Goal: Task Accomplishment & Management: Use online tool/utility

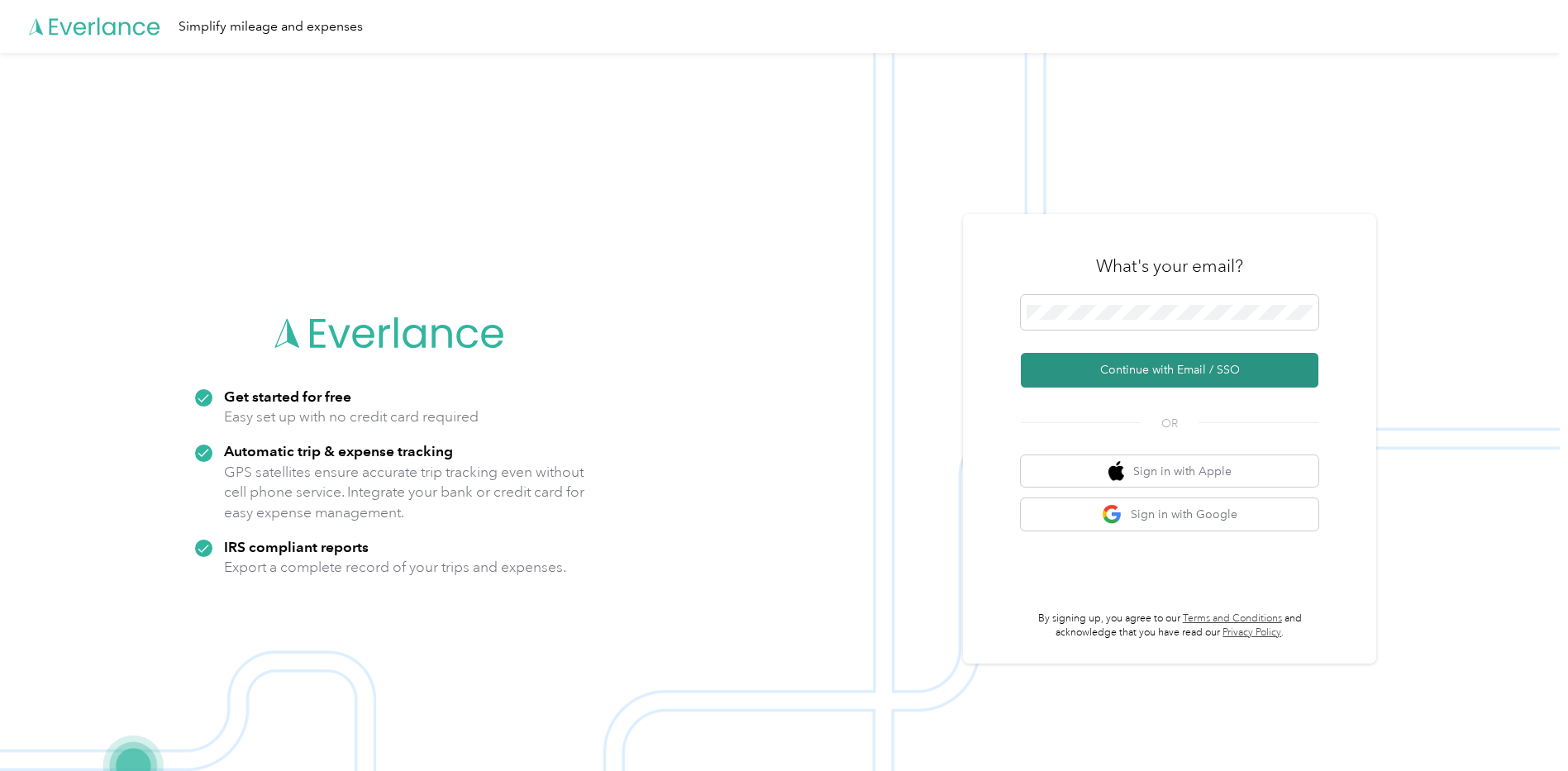
click at [1201, 367] on button "Continue with Email / SSO" at bounding box center [1169, 370] width 297 height 35
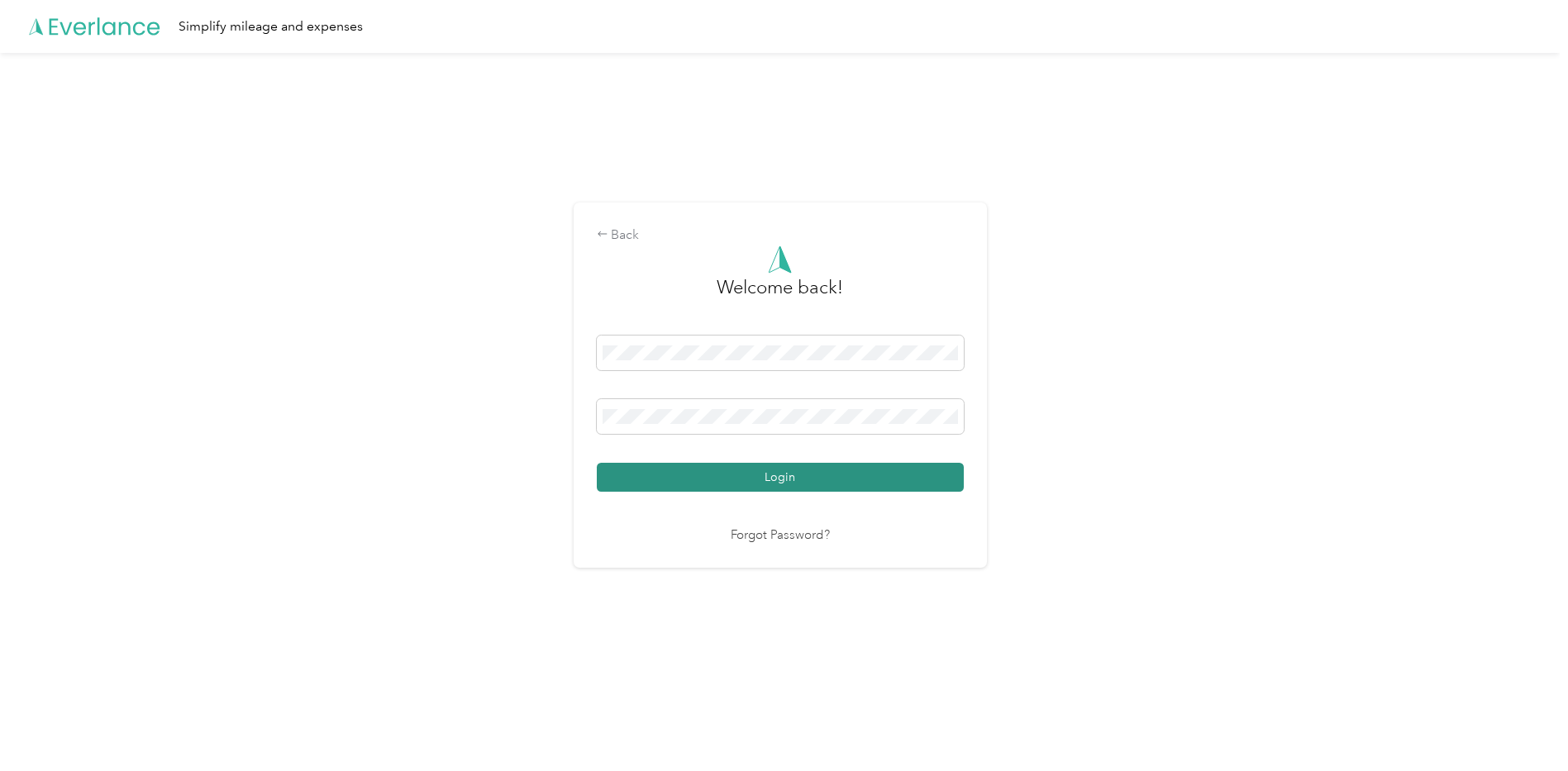
click at [833, 482] on button "Login" at bounding box center [780, 477] width 367 height 29
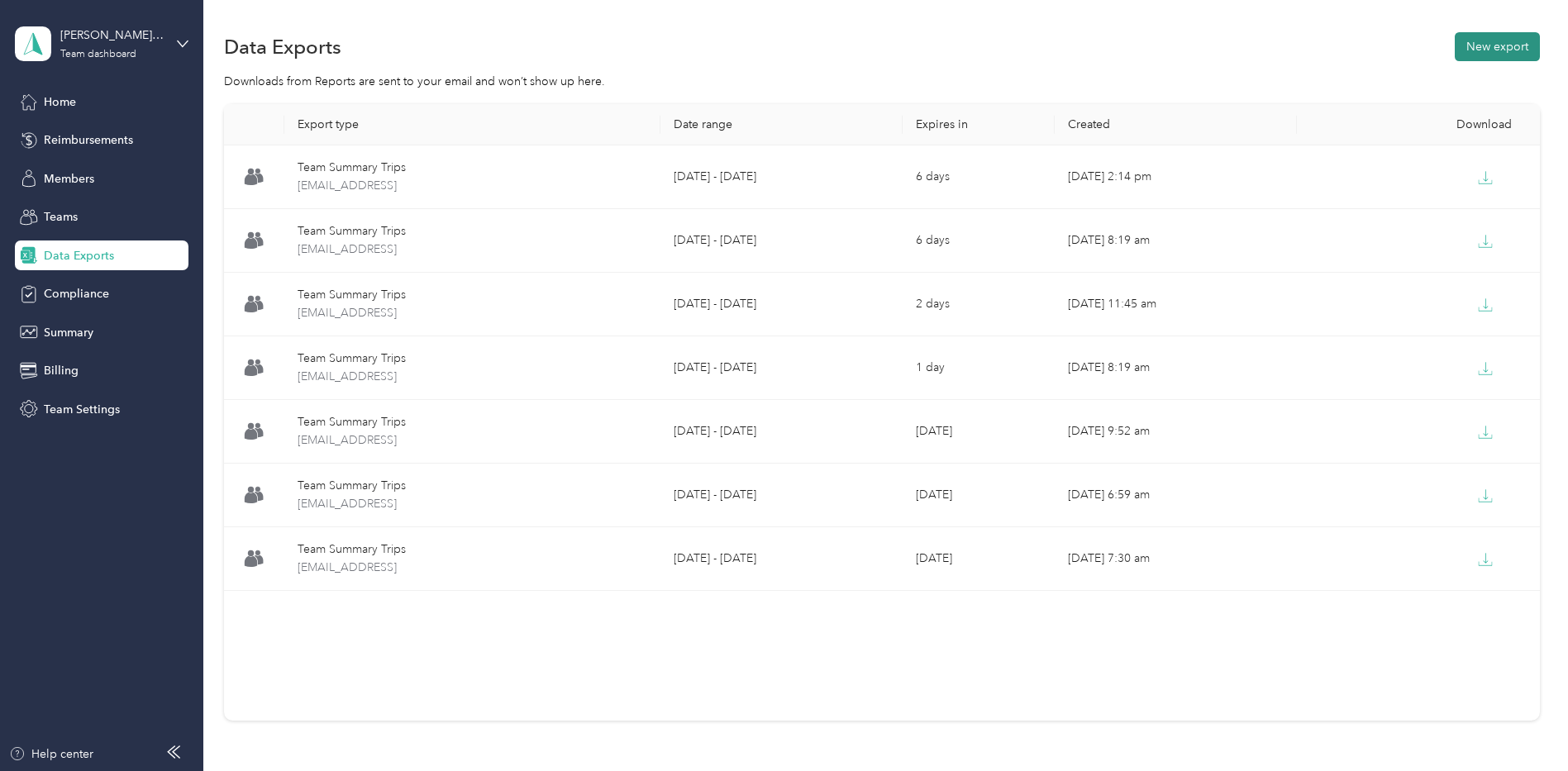
click at [1512, 38] on button "New export" at bounding box center [1497, 46] width 85 height 29
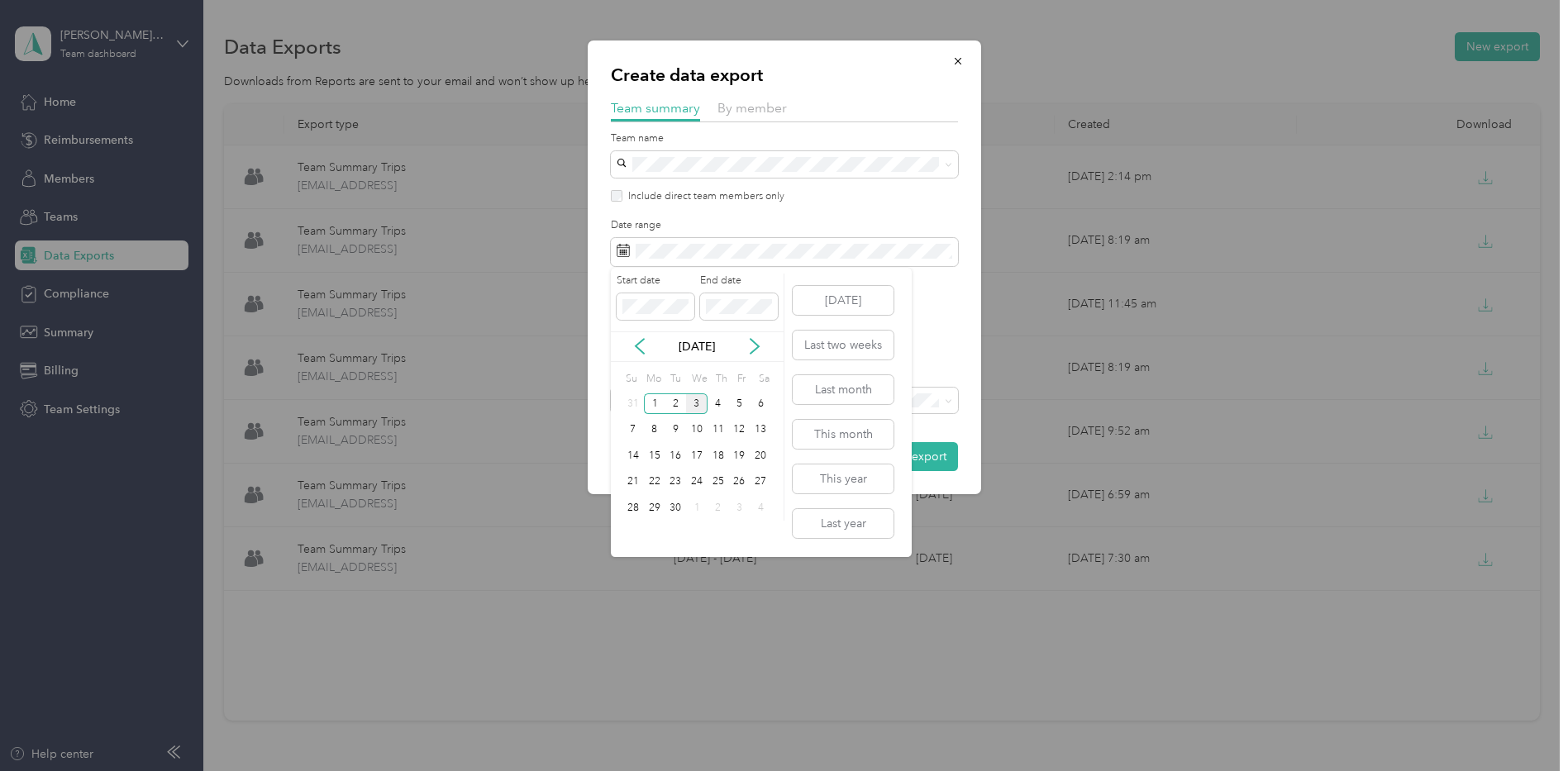
click at [675, 413] on div "2" at bounding box center [675, 405] width 21 height 27
click at [675, 405] on div "2" at bounding box center [675, 404] width 21 height 20
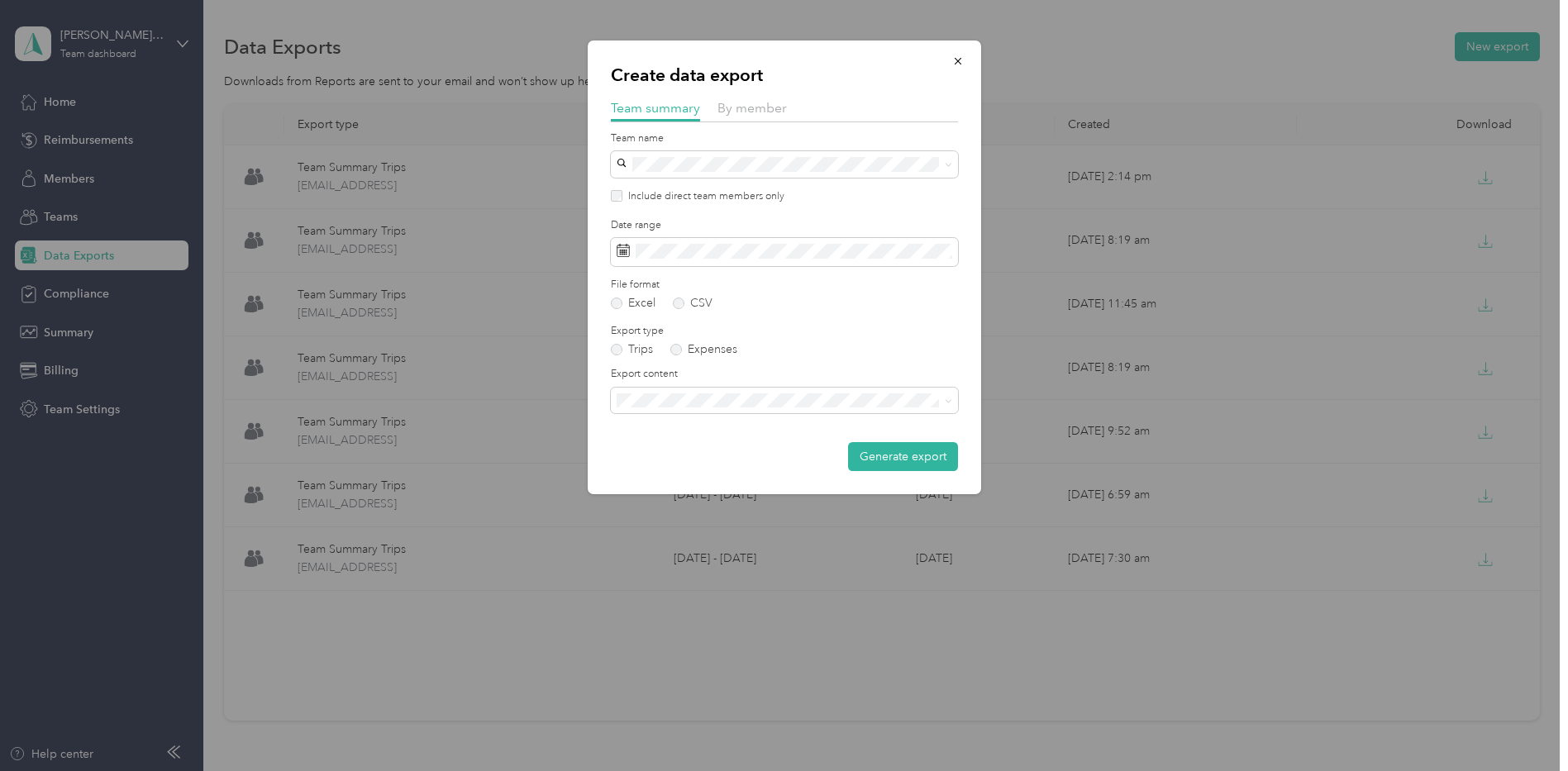
click at [884, 459] on div "Summary and full trips list" at bounding box center [784, 458] width 324 height 18
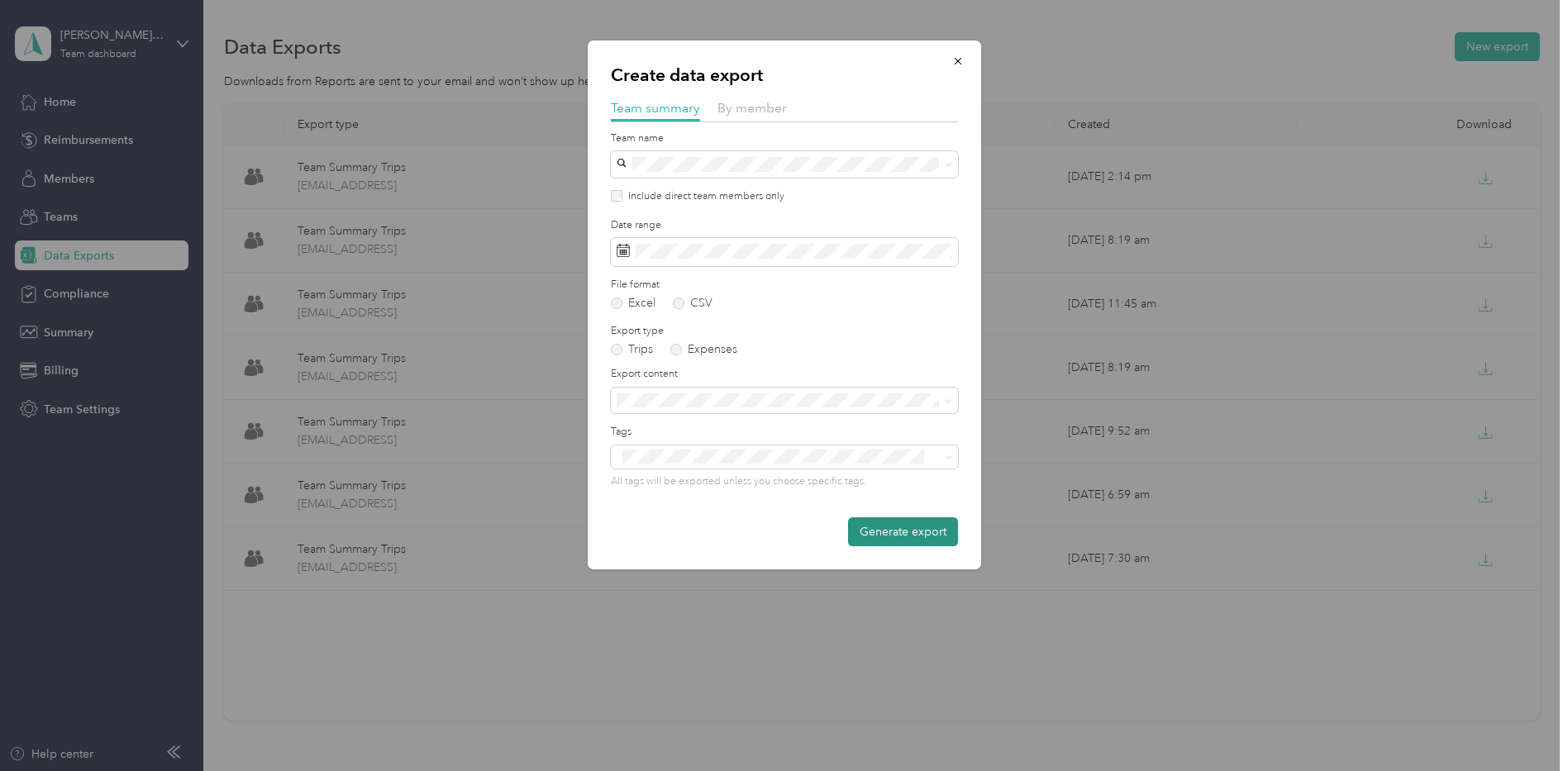
click at [913, 528] on button "Generate export" at bounding box center [903, 532] width 110 height 29
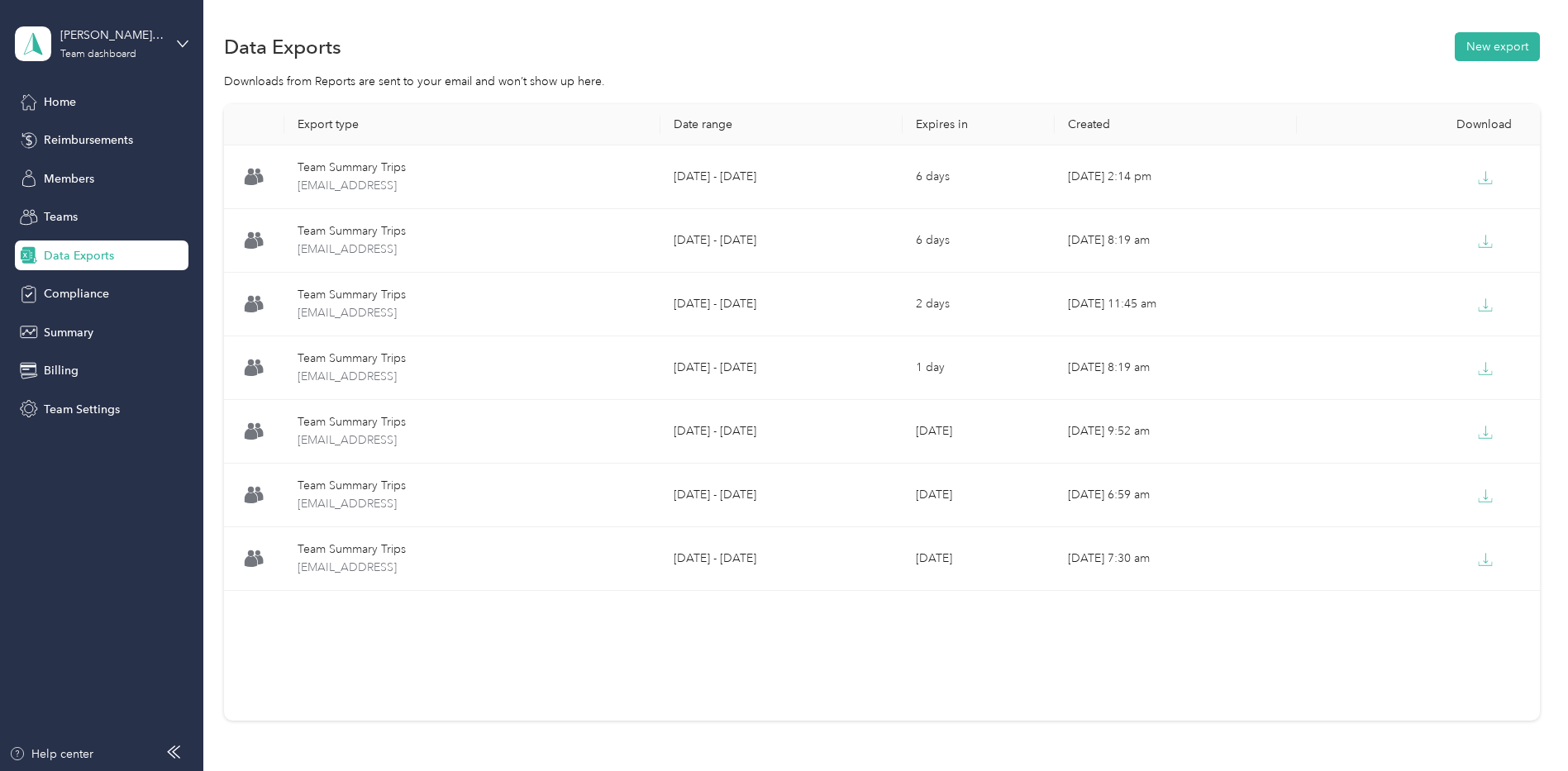
click at [995, 29] on div "Data Exports New export" at bounding box center [881, 46] width 1316 height 35
